Goal: Answer question/provide support

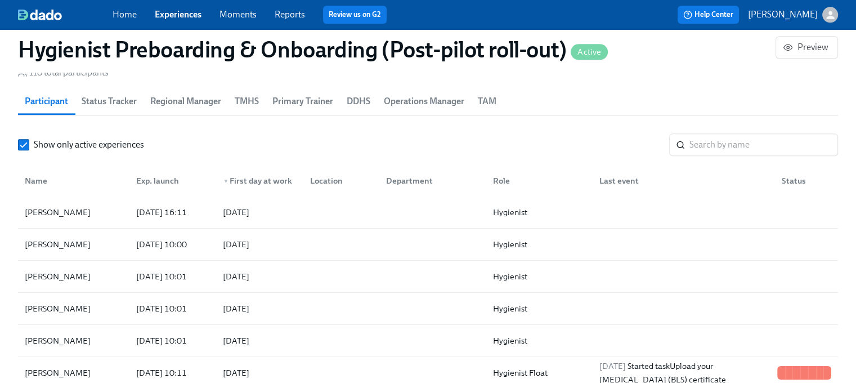
scroll to position [1126, 0]
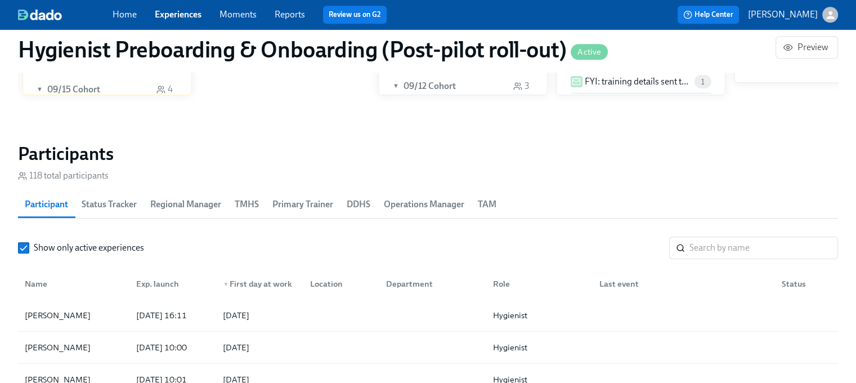
click at [358, 201] on span "DDHS" at bounding box center [359, 204] width 24 height 16
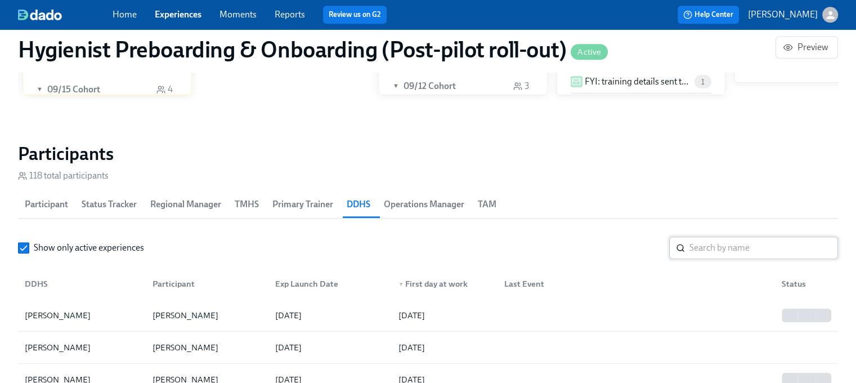
click at [700, 240] on input "search" at bounding box center [763, 247] width 149 height 23
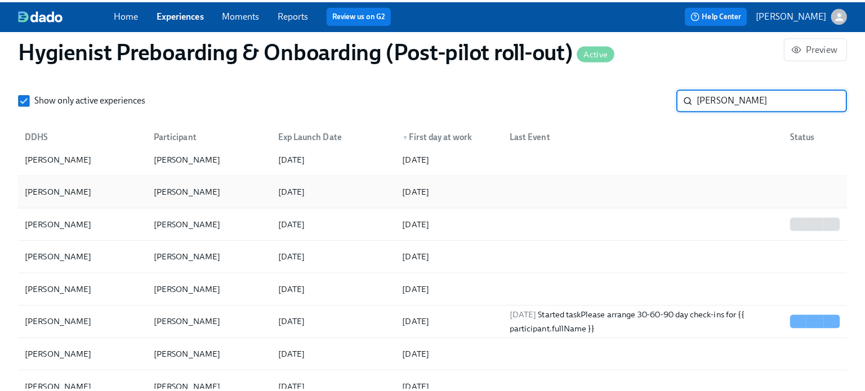
scroll to position [1295, 0]
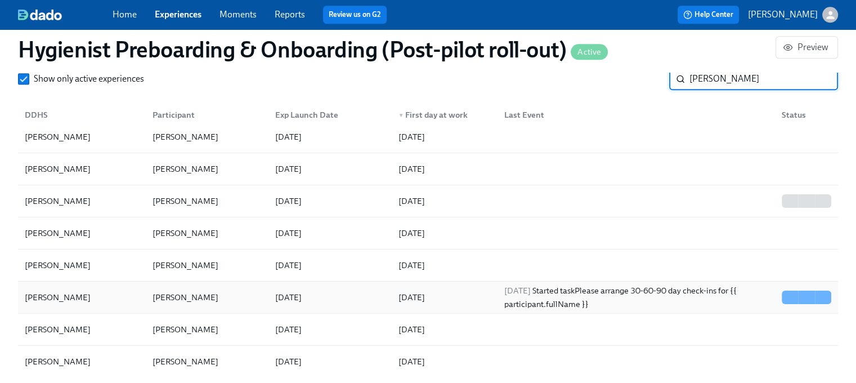
type input "[PERSON_NAME]"
click at [208, 292] on div "[PERSON_NAME]" at bounding box center [185, 297] width 75 height 14
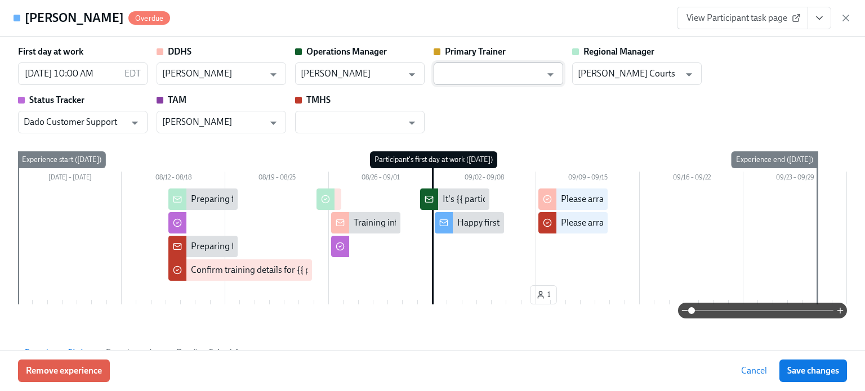
click at [471, 77] on input "text" at bounding box center [490, 73] width 102 height 23
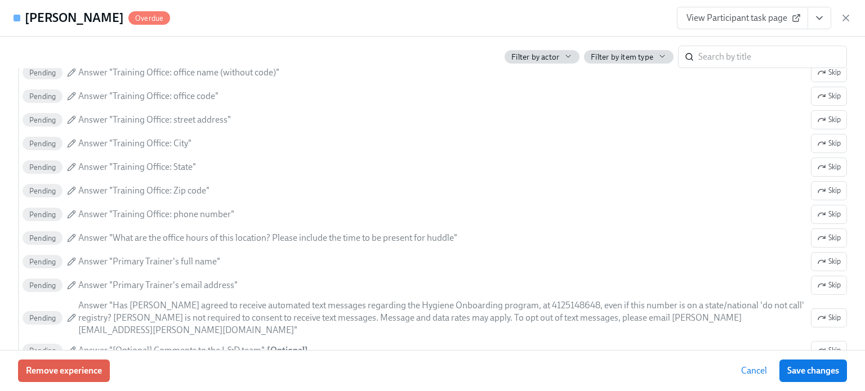
scroll to position [1069, 0]
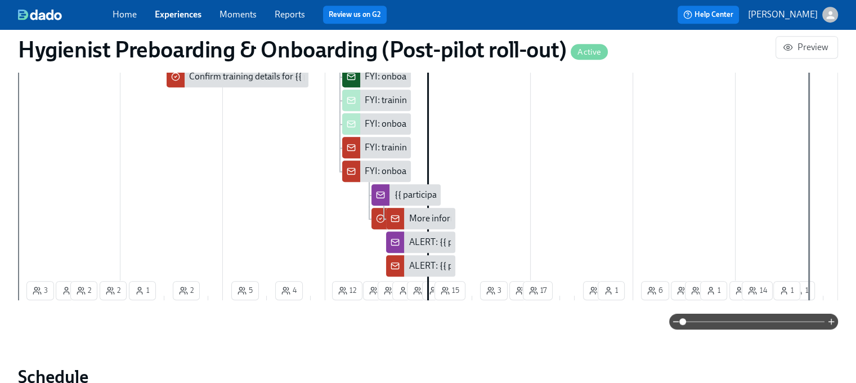
scroll to position [952, 0]
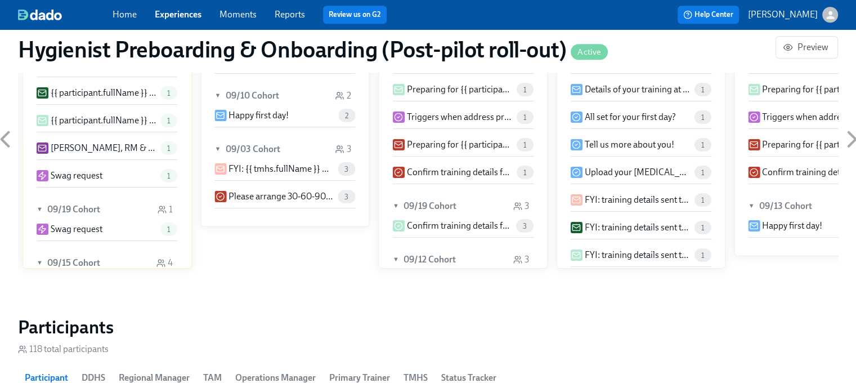
click at [97, 370] on span "DDHS" at bounding box center [94, 378] width 24 height 16
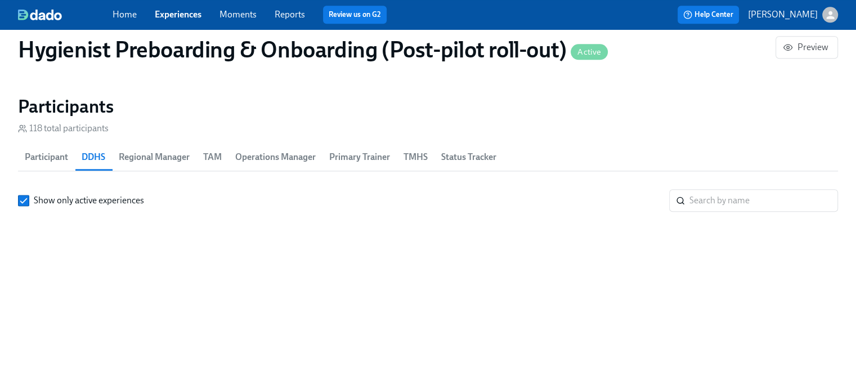
click at [95, 153] on span "DDHS" at bounding box center [94, 157] width 24 height 16
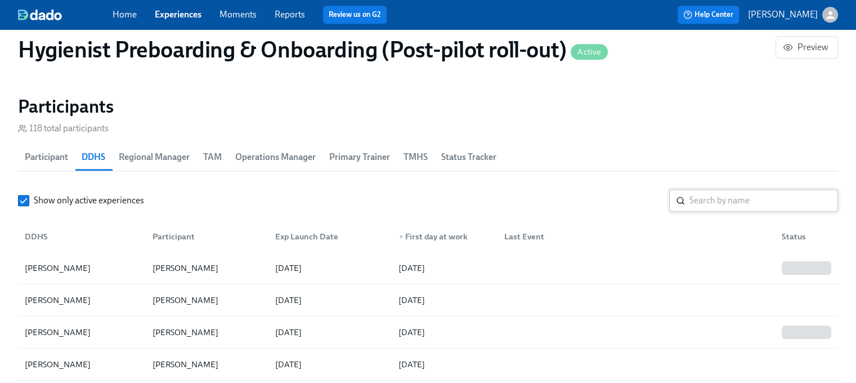
click at [693, 193] on input "search" at bounding box center [763, 200] width 149 height 23
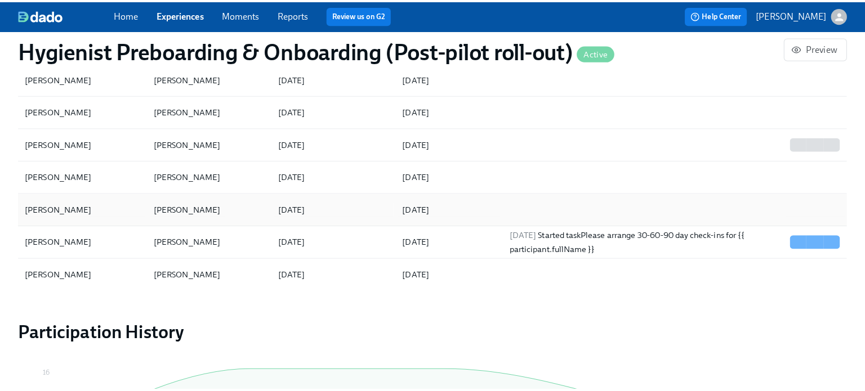
scroll to position [1398, 0]
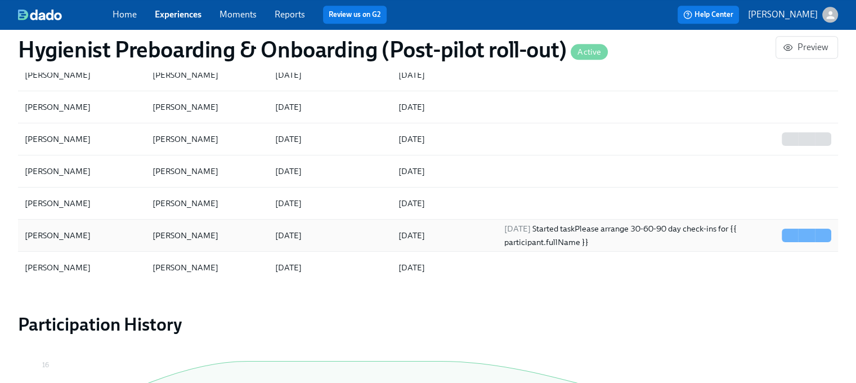
type input "samant"
click at [189, 235] on div "[PERSON_NAME]" at bounding box center [185, 236] width 75 height 14
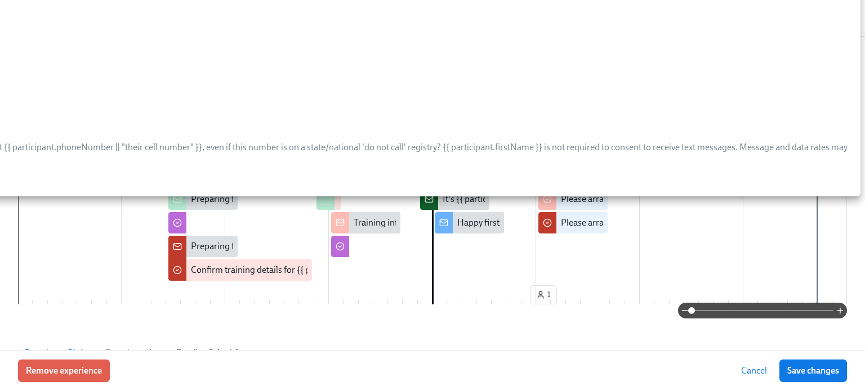
click at [503, 234] on div at bounding box center [432, 236] width 829 height 95
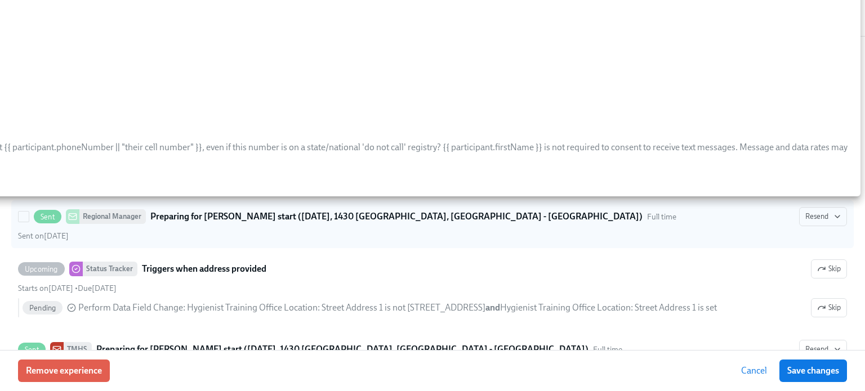
scroll to position [225, 0]
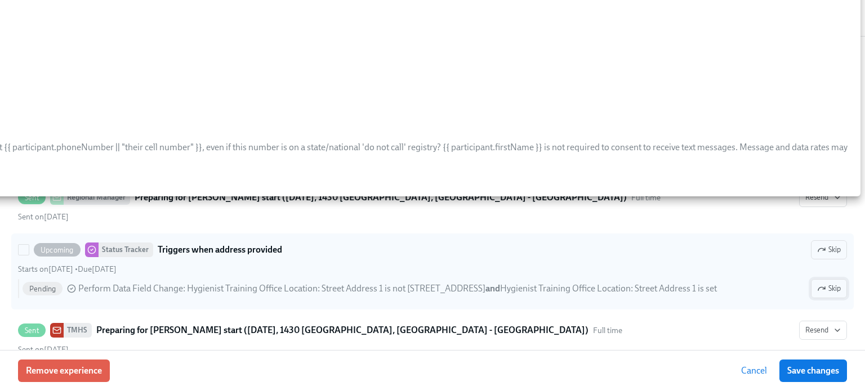
click at [817, 288] on icon "button" at bounding box center [821, 288] width 9 height 9
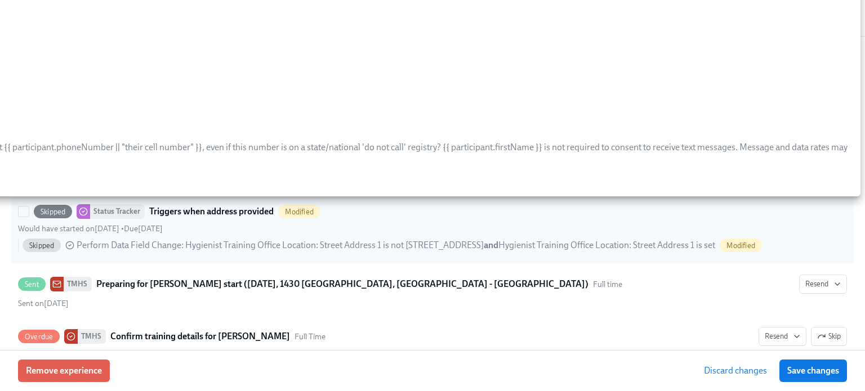
scroll to position [281, 0]
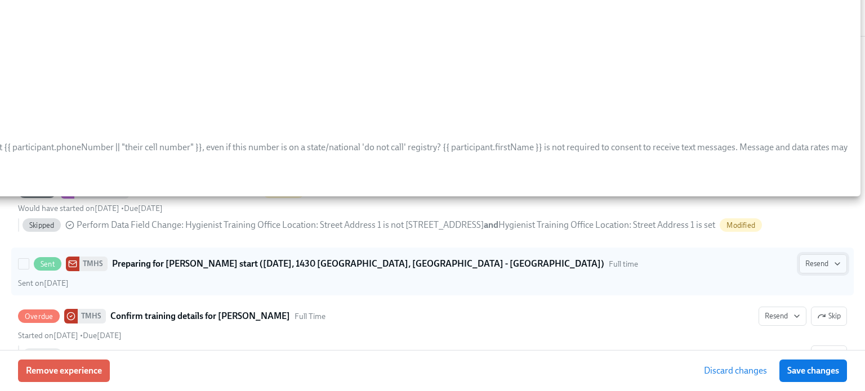
click at [805, 265] on span "Resend" at bounding box center [822, 263] width 35 height 11
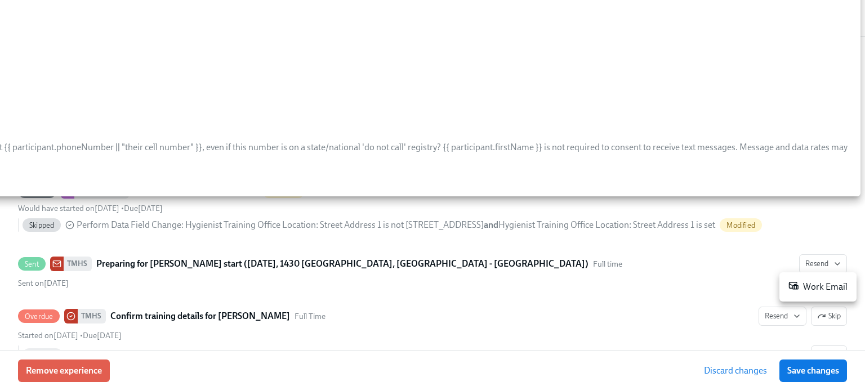
click at [811, 285] on div "Work Email" at bounding box center [817, 287] width 59 height 14
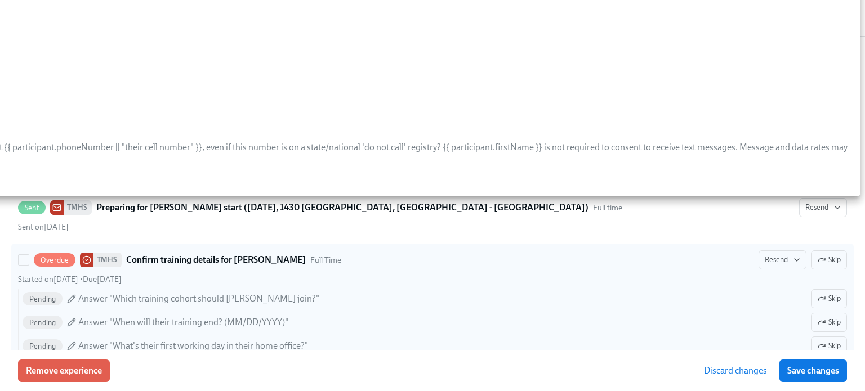
scroll to position [394, 0]
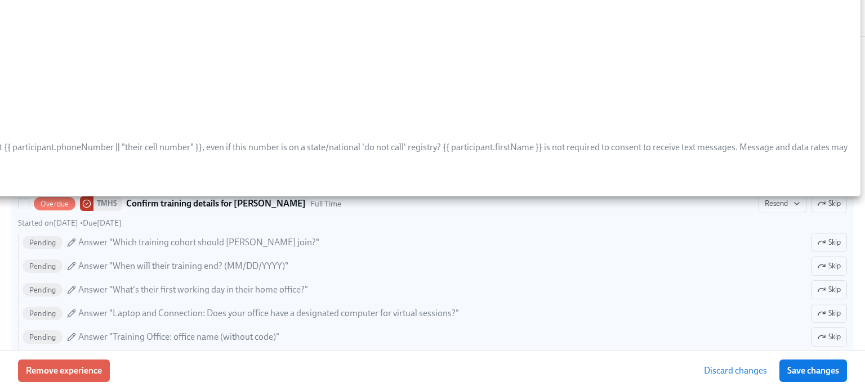
click at [272, 243] on span "Answer "Which training cohort should [PERSON_NAME] join?"" at bounding box center [198, 242] width 241 height 12
click at [29, 209] on input "Overdue TMHS Confirm training details for Donikka Davenport-Bowie Full Time Res…" at bounding box center [24, 204] width 10 height 10
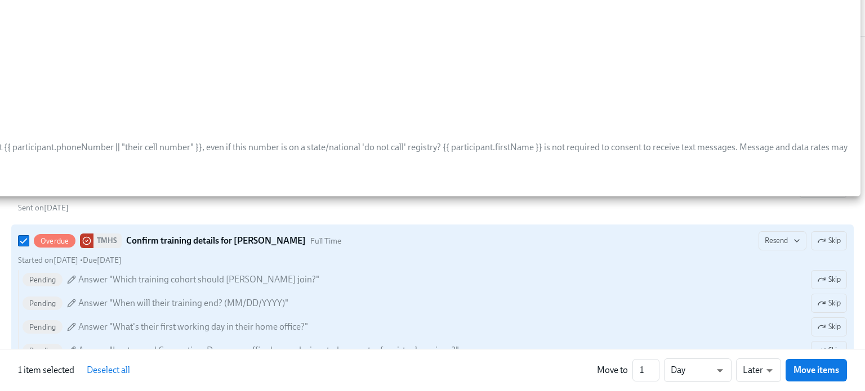
scroll to position [338, 0]
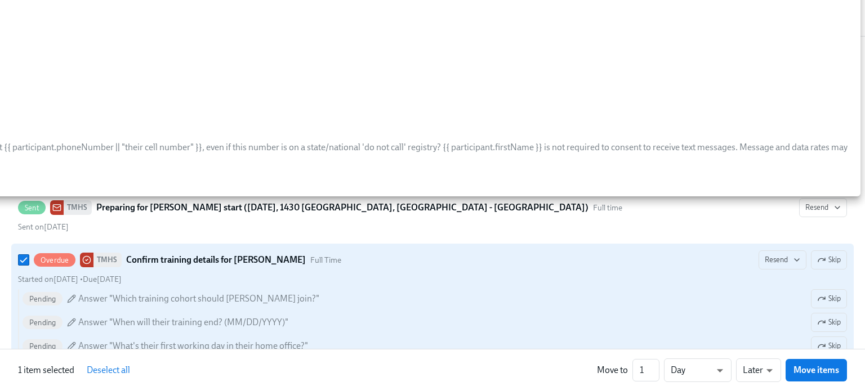
click at [83, 299] on span "Answer "Which training cohort should [PERSON_NAME] join?"" at bounding box center [198, 299] width 241 height 12
click at [29, 265] on input "Overdue TMHS Confirm training details for Donikka Davenport-Bowie Full Time Res…" at bounding box center [24, 260] width 10 height 10
checkbox input "false"
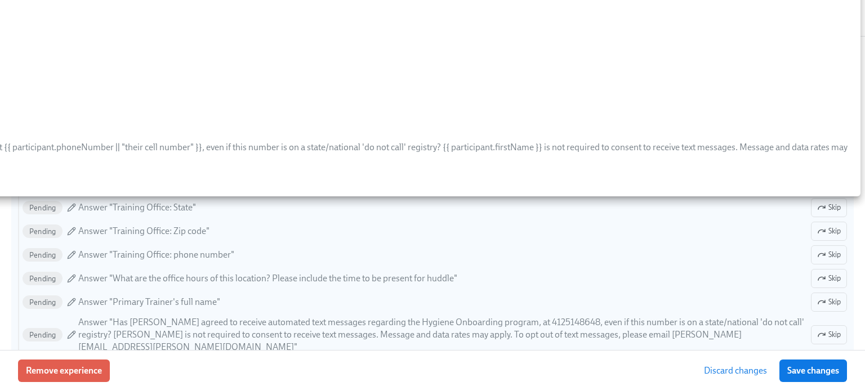
scroll to position [563, 0]
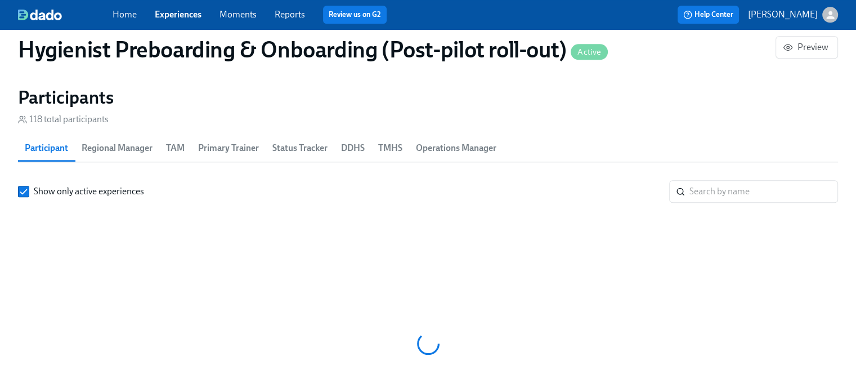
scroll to position [0, 10667]
click at [365, 154] on span "DDHS" at bounding box center [353, 148] width 24 height 16
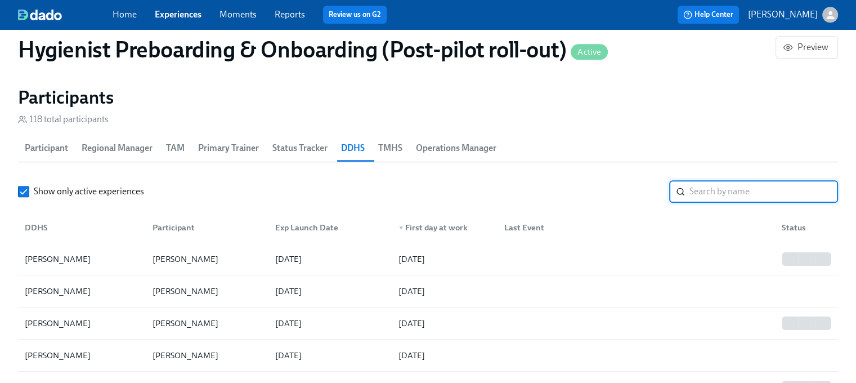
click at [738, 192] on input "search" at bounding box center [763, 191] width 149 height 23
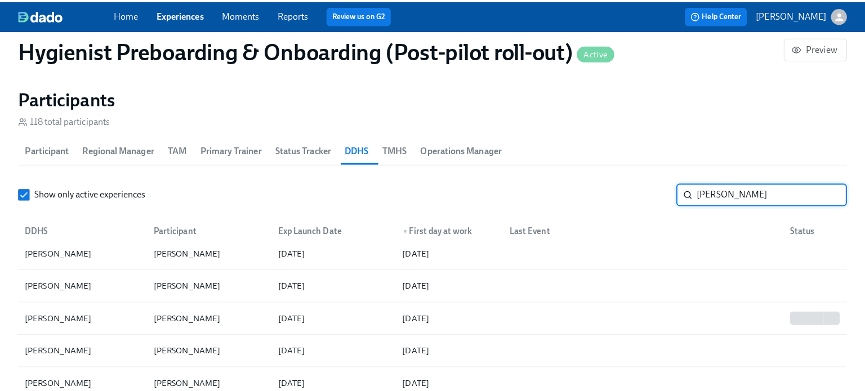
scroll to position [1351, 0]
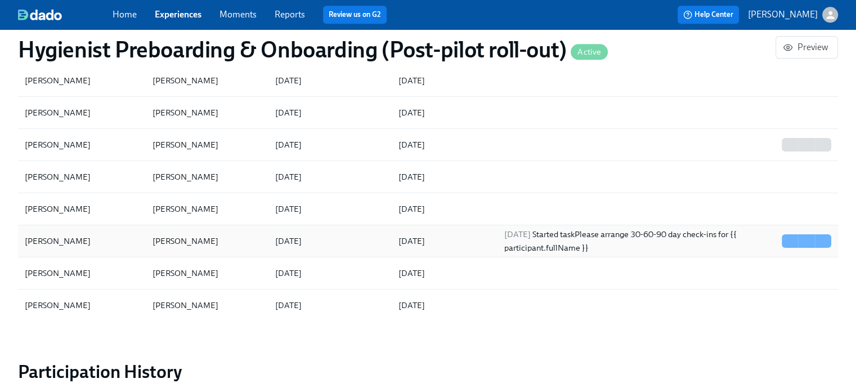
type input "[PERSON_NAME]"
click at [221, 240] on div "[PERSON_NAME]" at bounding box center [185, 241] width 75 height 14
